Goal: Information Seeking & Learning: Learn about a topic

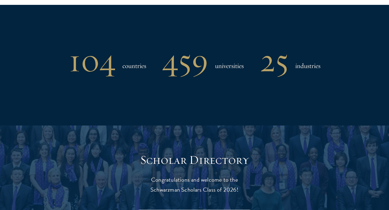
scroll to position [453, 0]
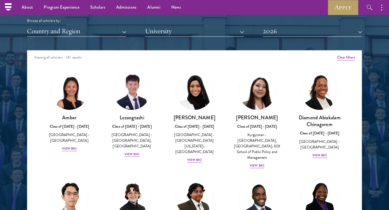
scroll to position [666, 0]
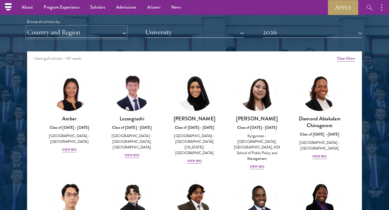
click at [89, 28] on button "Country and Region" at bounding box center [76, 32] width 99 height 11
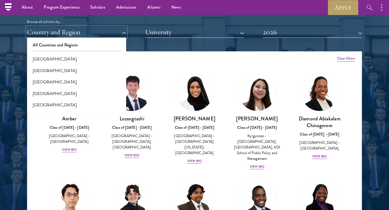
click at [27, 27] on button "Country and Region" at bounding box center [76, 32] width 99 height 11
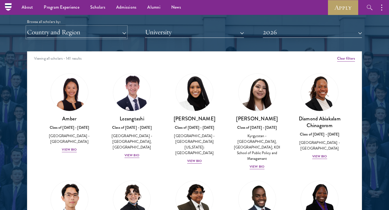
click at [107, 31] on button "Country and Region" at bounding box center [76, 32] width 99 height 11
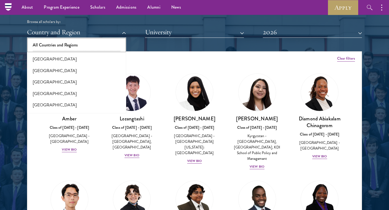
click at [107, 42] on button "All Countries and Regions" at bounding box center [77, 44] width 96 height 11
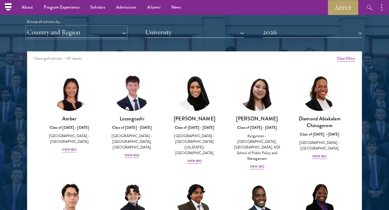
click at [115, 38] on button "Country and Region" at bounding box center [76, 32] width 99 height 11
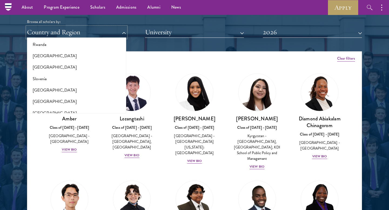
scroll to position [880, 0]
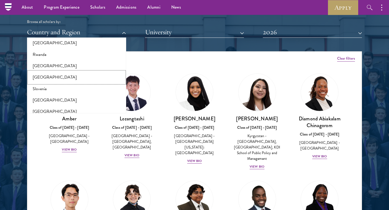
click at [45, 76] on button "[GEOGRAPHIC_DATA]" at bounding box center [77, 77] width 96 height 11
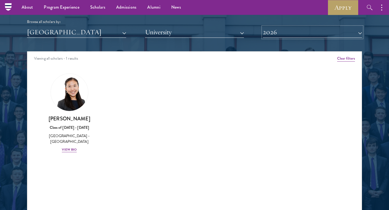
click at [328, 32] on button "2026" at bounding box center [312, 32] width 99 height 11
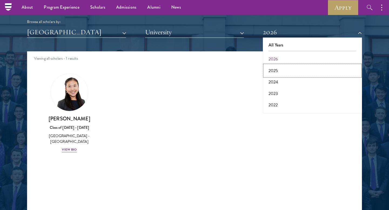
click at [276, 69] on button "2025" at bounding box center [312, 70] width 96 height 11
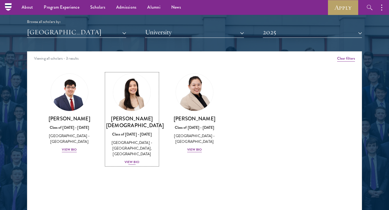
click at [130, 160] on div "View Bio" at bounding box center [132, 162] width 15 height 5
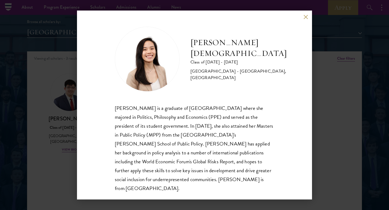
scroll to position [1, 0]
click at [199, 171] on div "[PERSON_NAME] is a graduate of [GEOGRAPHIC_DATA] where she majored in Politics,…" at bounding box center [194, 147] width 159 height 89
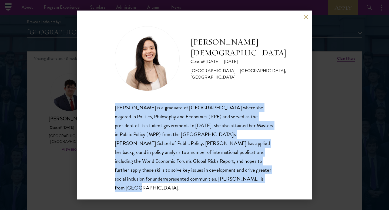
drag, startPoint x: 207, startPoint y: 178, endPoint x: 91, endPoint y: 106, distance: 137.2
click at [91, 106] on div "[PERSON_NAME] Class of [DATE] - [DATE] [GEOGRAPHIC_DATA] - [GEOGRAPHIC_DATA], […" at bounding box center [194, 105] width 235 height 189
copy div "[PERSON_NAME] is a graduate of [GEOGRAPHIC_DATA] where she majored in Politics,…"
click at [305, 16] on button at bounding box center [305, 17] width 5 height 5
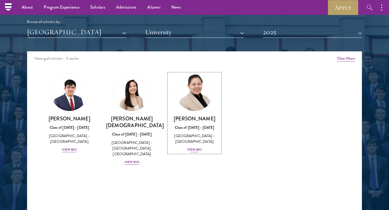
click at [197, 153] on div "[PERSON_NAME] Class of [DATE] - [DATE] [GEOGRAPHIC_DATA] - [GEOGRAPHIC_DATA] Vi…" at bounding box center [195, 134] width 52 height 38
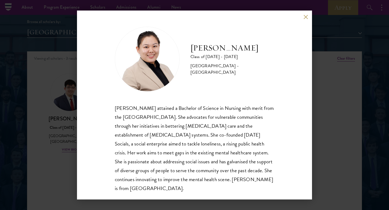
scroll to position [1, 0]
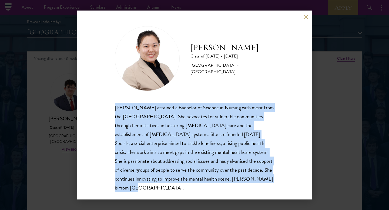
drag, startPoint x: 277, startPoint y: 183, endPoint x: 112, endPoint y: 109, distance: 181.0
click at [112, 109] on div "[PERSON_NAME] Class of [DATE] - [DATE] [GEOGRAPHIC_DATA] - [GEOGRAPHIC_DATA] [P…" at bounding box center [194, 105] width 235 height 189
copy div "[PERSON_NAME] attained a Bachelor of Science in Nursing with merit from the [GE…"
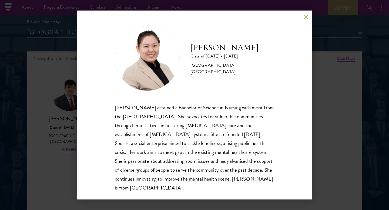
click at [308, 15] on div "[PERSON_NAME] Class of [DATE] - [DATE] [GEOGRAPHIC_DATA] - [GEOGRAPHIC_DATA] [P…" at bounding box center [194, 105] width 235 height 189
click at [305, 19] on div "[PERSON_NAME] Class of [DATE] - [DATE] [GEOGRAPHIC_DATA] - [GEOGRAPHIC_DATA] [P…" at bounding box center [194, 105] width 235 height 189
click at [305, 18] on button at bounding box center [305, 17] width 5 height 5
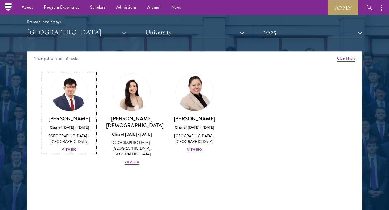
click at [71, 149] on div "View Bio" at bounding box center [69, 149] width 15 height 5
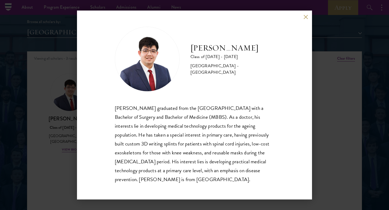
scroll to position [1, 0]
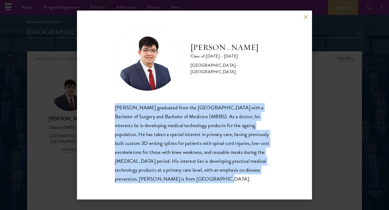
drag, startPoint x: 173, startPoint y: 191, endPoint x: 107, endPoint y: 110, distance: 104.7
click at [107, 110] on div "[PERSON_NAME] Class of [DATE] - [DATE] [GEOGRAPHIC_DATA] - [GEOGRAPHIC_DATA] [P…" at bounding box center [194, 105] width 235 height 189
copy div "[PERSON_NAME] graduated from the [GEOGRAPHIC_DATA] with a Bachelor of Surgery a…"
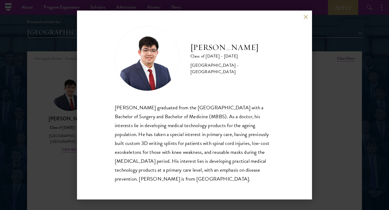
click at [304, 22] on div "[PERSON_NAME] Class of [DATE] - [DATE] [GEOGRAPHIC_DATA] - [GEOGRAPHIC_DATA] [P…" at bounding box center [194, 105] width 235 height 189
click at [305, 18] on button at bounding box center [305, 17] width 5 height 5
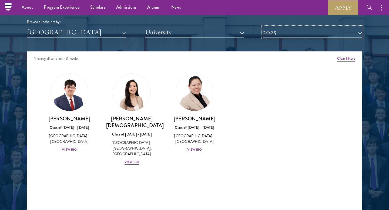
click at [311, 32] on button "2025" at bounding box center [312, 32] width 99 height 11
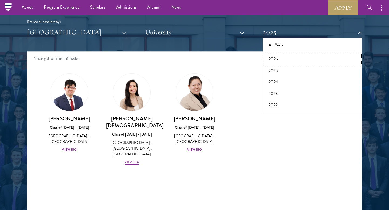
click at [278, 57] on button "2026" at bounding box center [312, 58] width 96 height 11
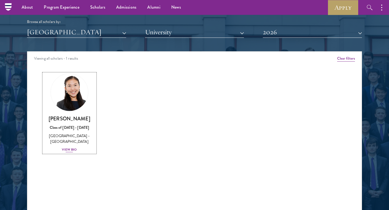
click at [69, 149] on div "View Bio" at bounding box center [69, 149] width 15 height 5
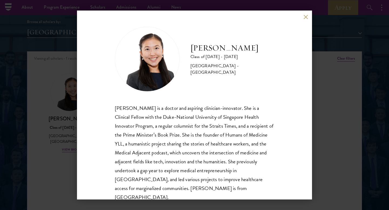
scroll to position [9, 0]
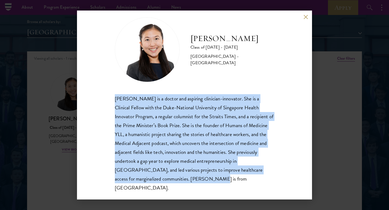
drag, startPoint x: 173, startPoint y: 181, endPoint x: 113, endPoint y: 100, distance: 100.6
click at [113, 100] on div "[PERSON_NAME] Class of [DATE] - [DATE] [GEOGRAPHIC_DATA] - [GEOGRAPHIC_DATA] [P…" at bounding box center [194, 105] width 235 height 189
copy div "[PERSON_NAME] is a doctor and aspiring clinician-innovator. She is a Clinical F…"
click at [305, 17] on button at bounding box center [305, 17] width 5 height 5
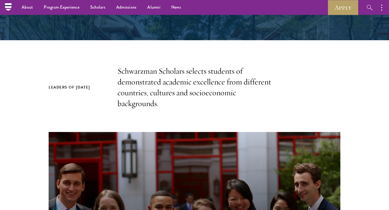
scroll to position [104, 0]
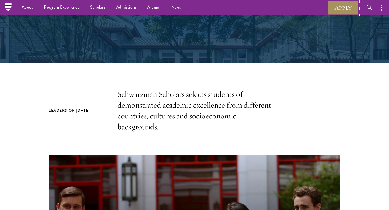
click at [344, 11] on link "Apply" at bounding box center [343, 7] width 30 height 15
